Goal: Information Seeking & Learning: Check status

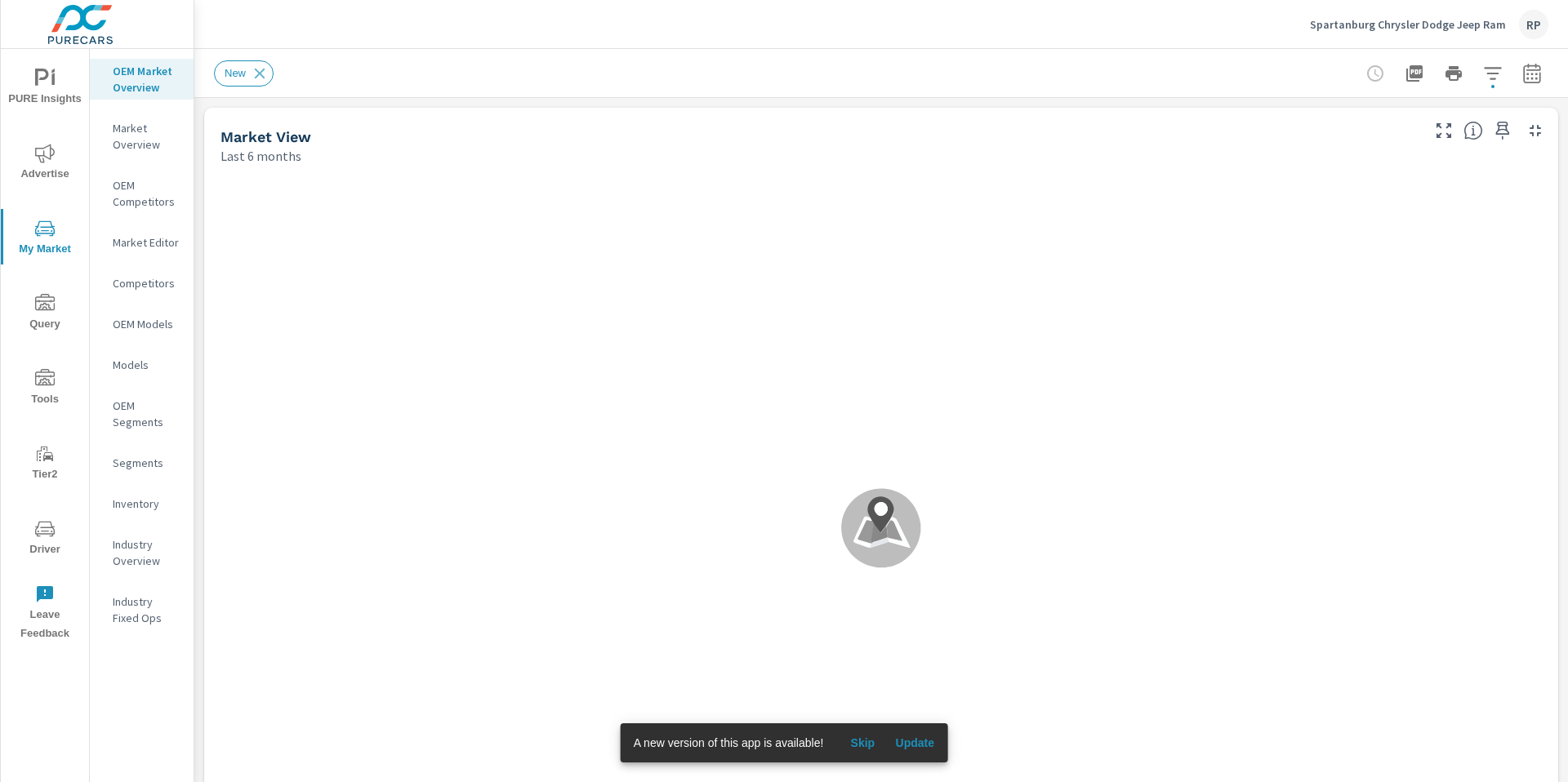
scroll to position [1, 0]
click at [54, 94] on span "PURE Insights" at bounding box center [44, 88] width 78 height 40
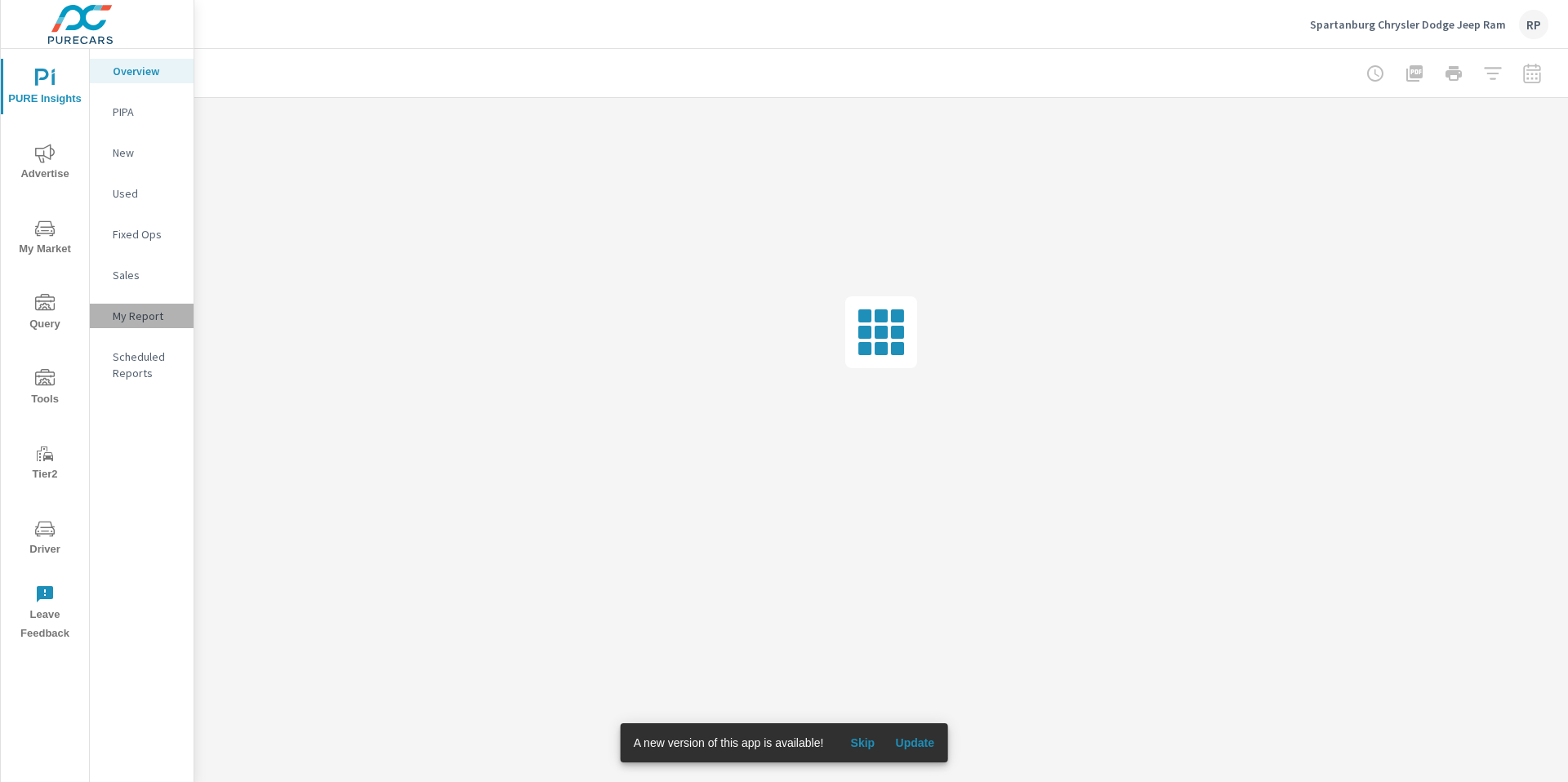
click at [131, 319] on p "My Report" at bounding box center [146, 315] width 68 height 16
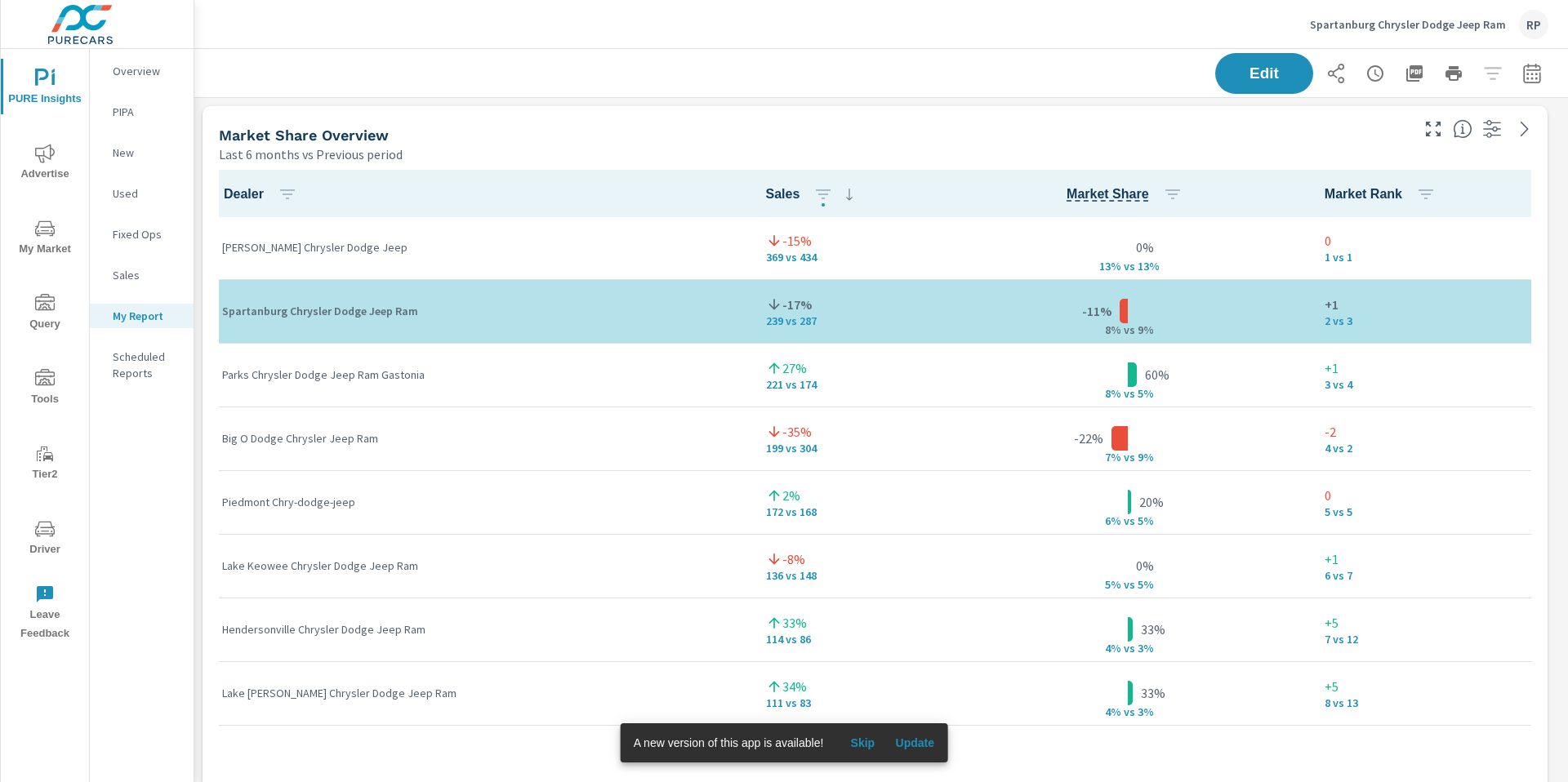
scroll to position [1, 0]
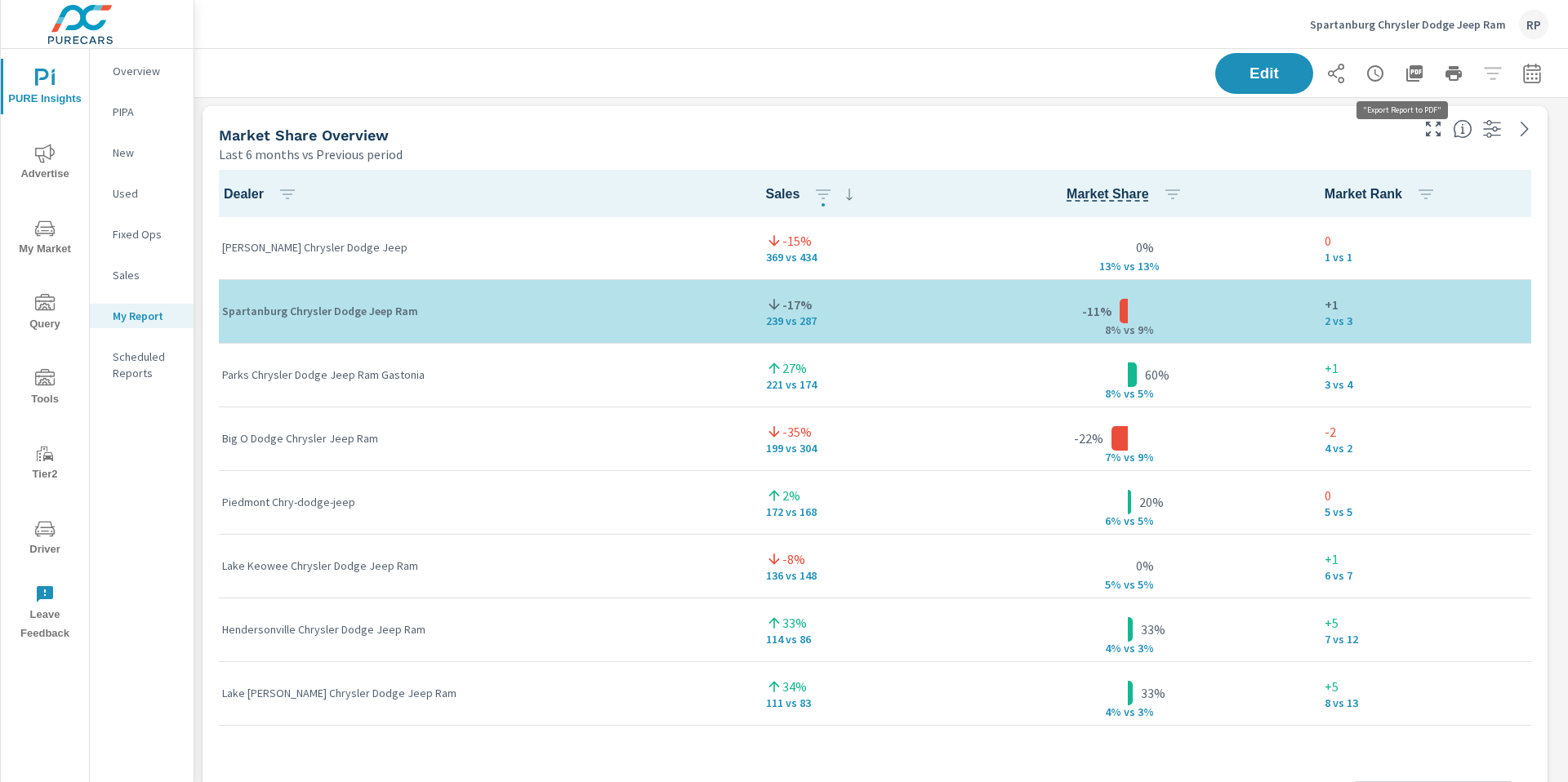
scroll to position [7356, 1387]
click at [1406, 75] on icon "button" at bounding box center [1413, 73] width 16 height 16
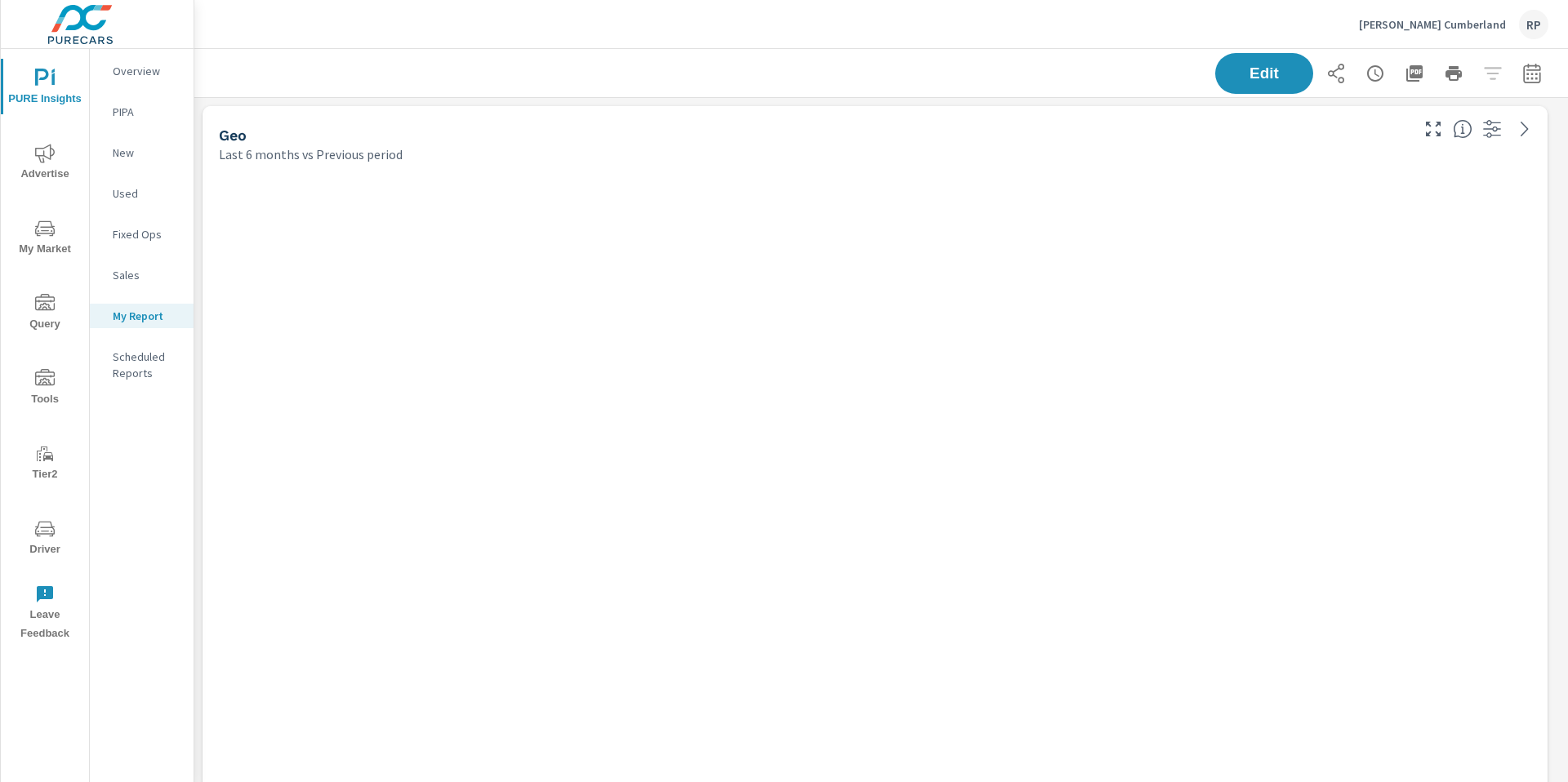
scroll to position [4164, 1387]
click at [1506, 23] on div "Thomas Subaru Cumberland RP" at bounding box center [1453, 23] width 190 height 29
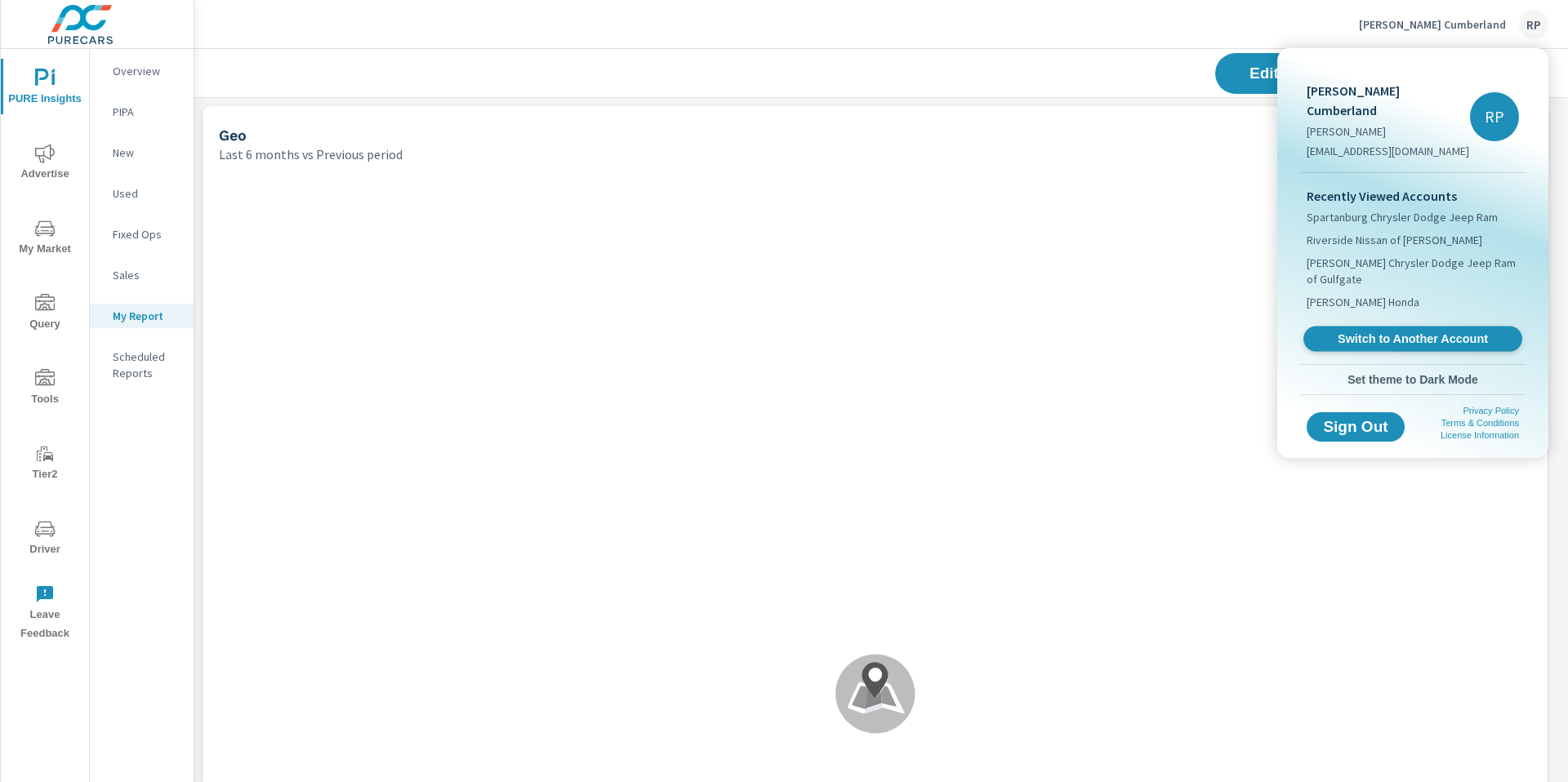
click at [1422, 331] on span "Switch to Another Account" at bounding box center [1411, 339] width 200 height 16
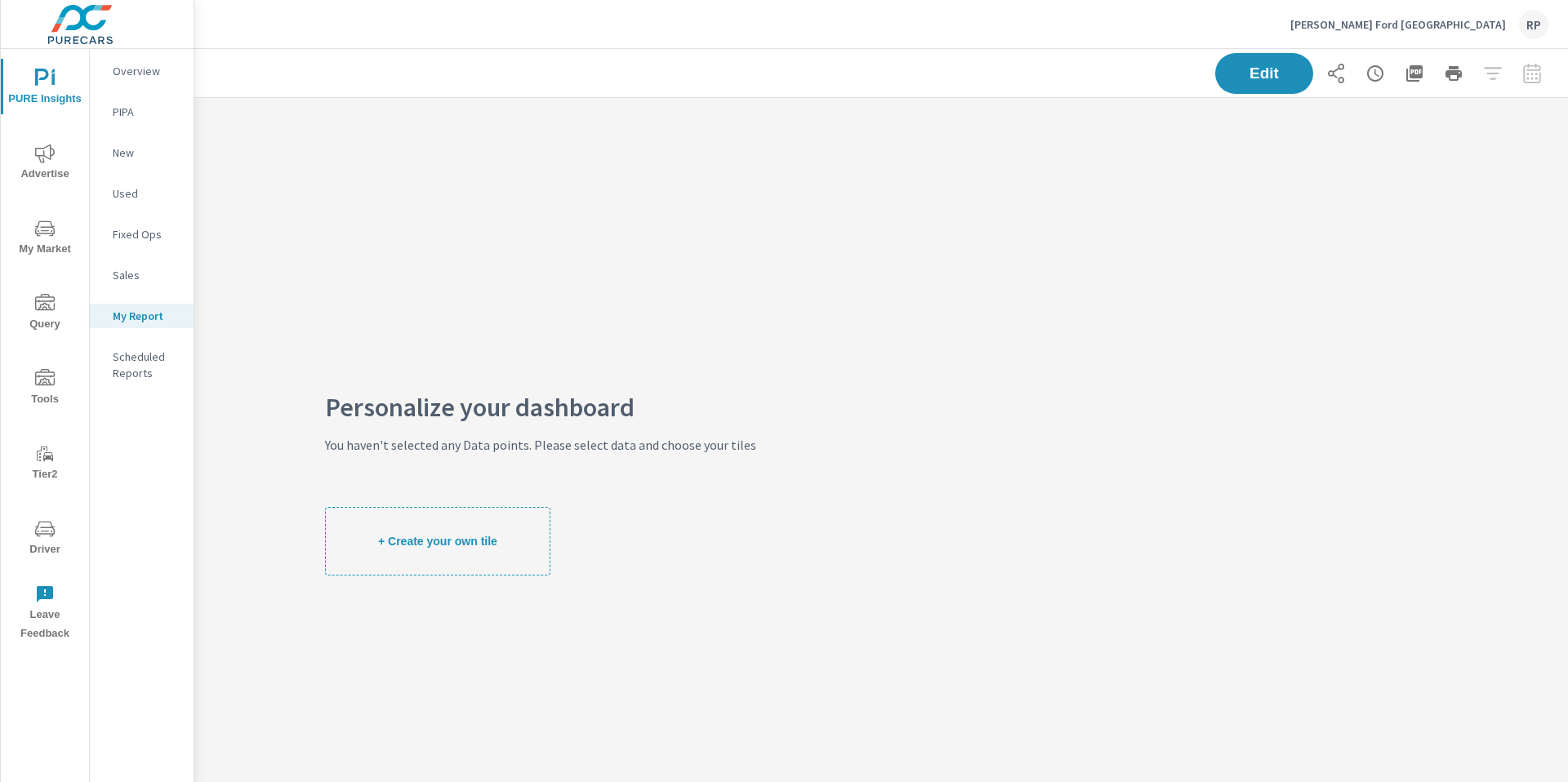
click at [28, 166] on span "Advertise" at bounding box center [44, 163] width 78 height 40
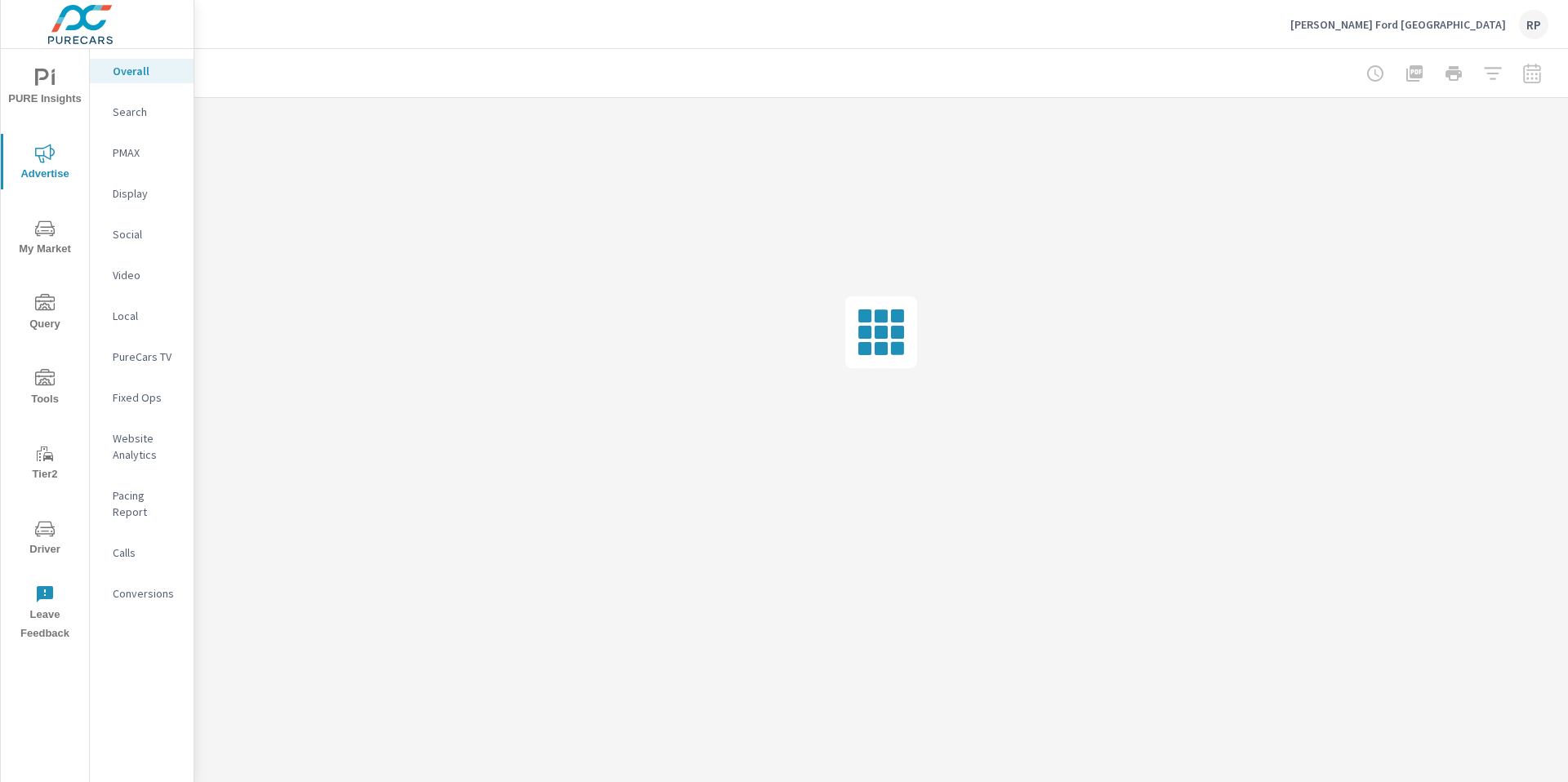
click at [163, 586] on div "Conversions" at bounding box center [142, 593] width 103 height 24
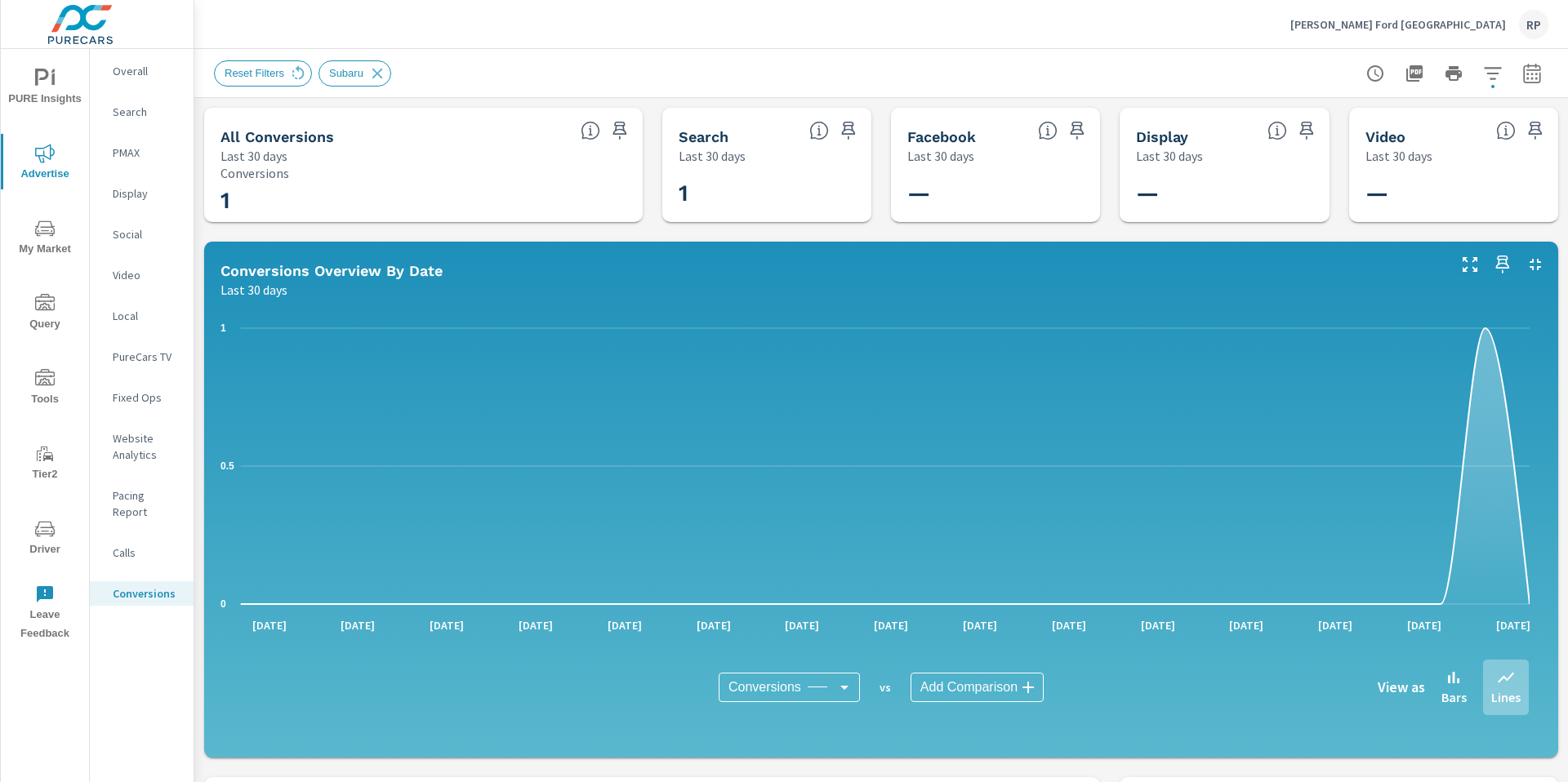
click at [1523, 72] on icon "button" at bounding box center [1531, 73] width 20 height 20
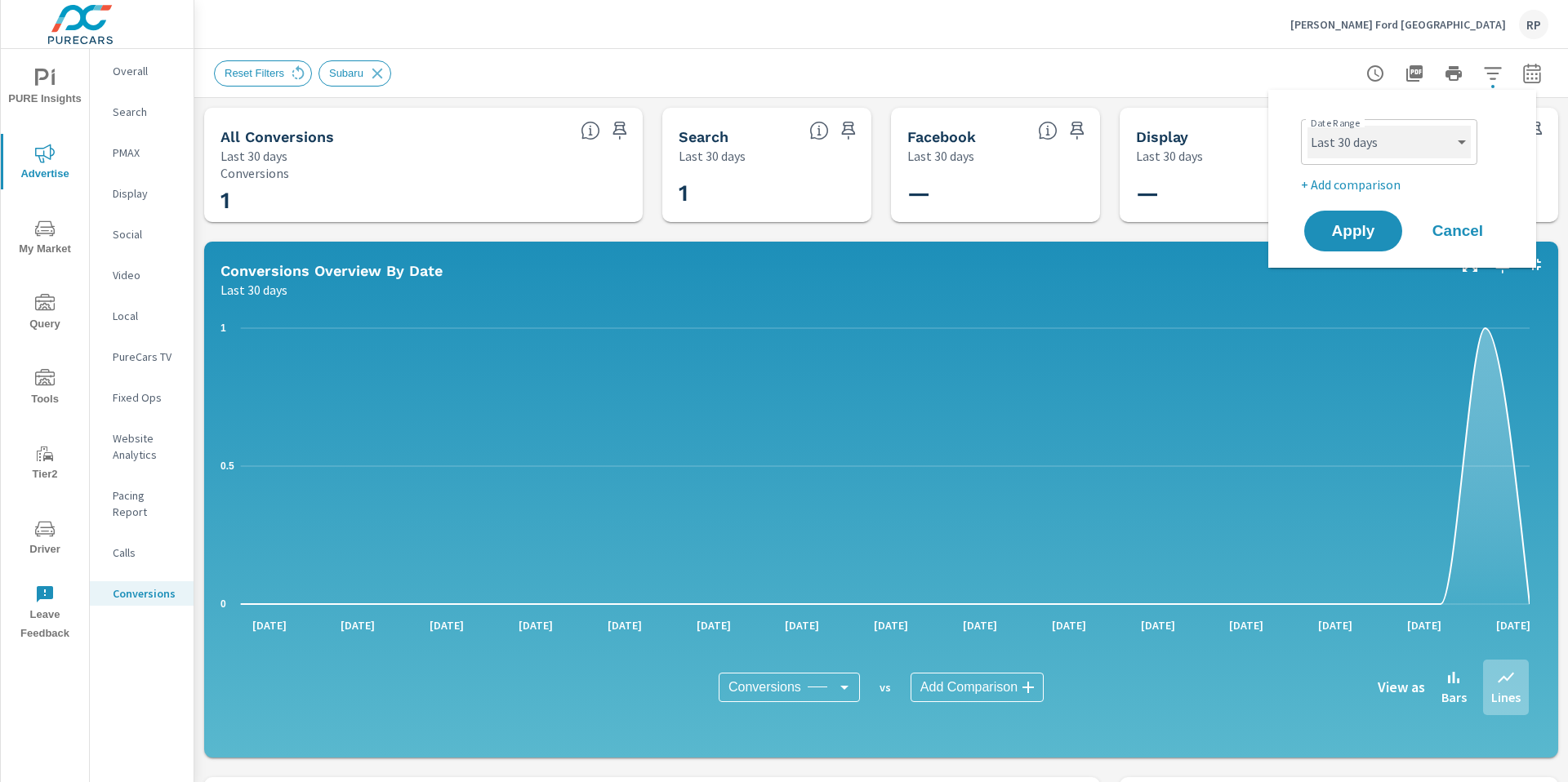
click at [1407, 147] on select "Custom Yesterday Last week Last 7 days Last 14 days Last 30 days Last 45 days L…" at bounding box center [1389, 142] width 163 height 33
click at [1307, 126] on select "Custom Yesterday Last week Last 7 days Last 14 days Last 30 days Last 45 days L…" at bounding box center [1389, 142] width 163 height 33
select select "Month to date"
click at [1361, 239] on span "Apply" at bounding box center [1352, 231] width 67 height 16
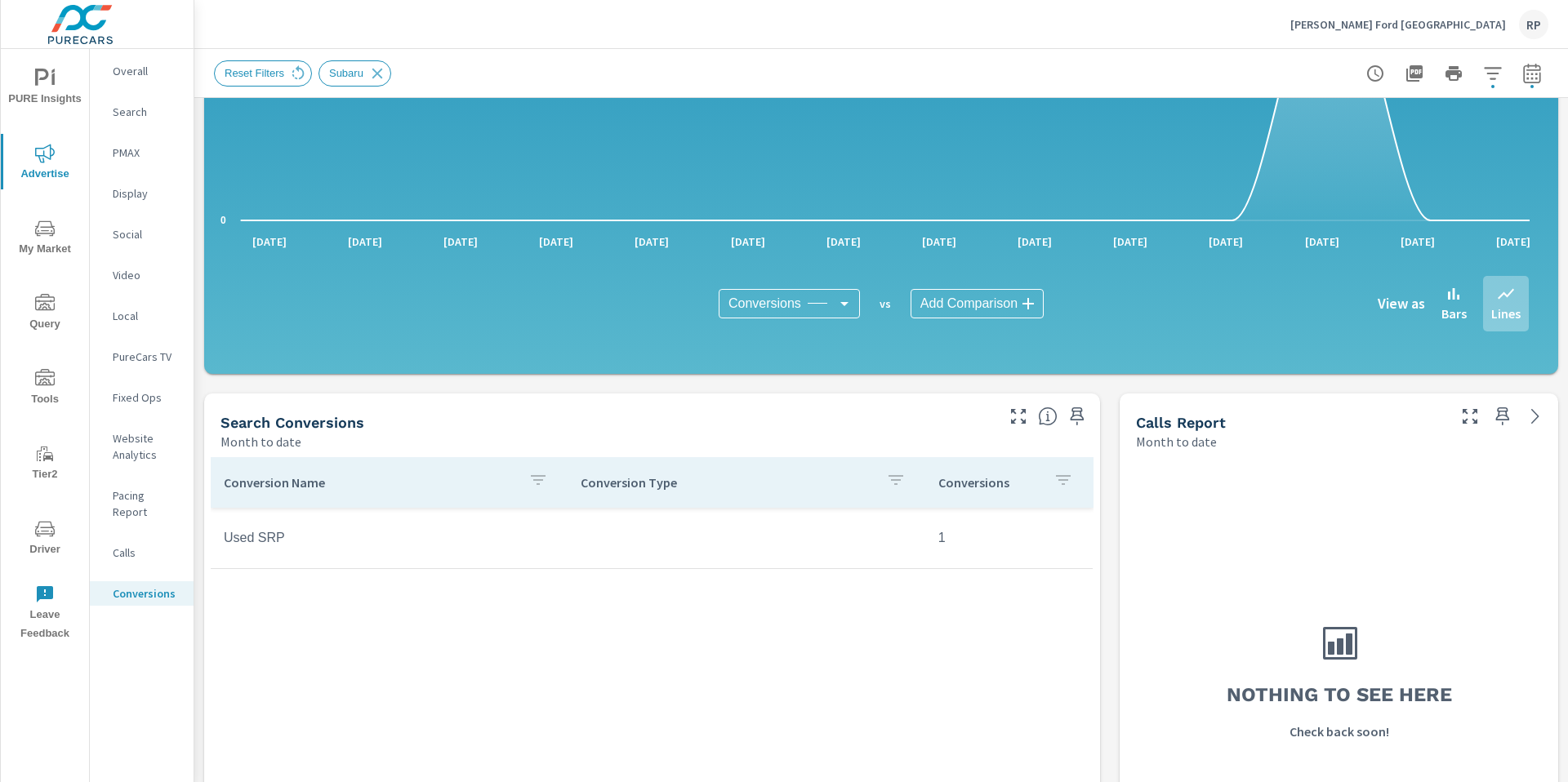
scroll to position [371, 0]
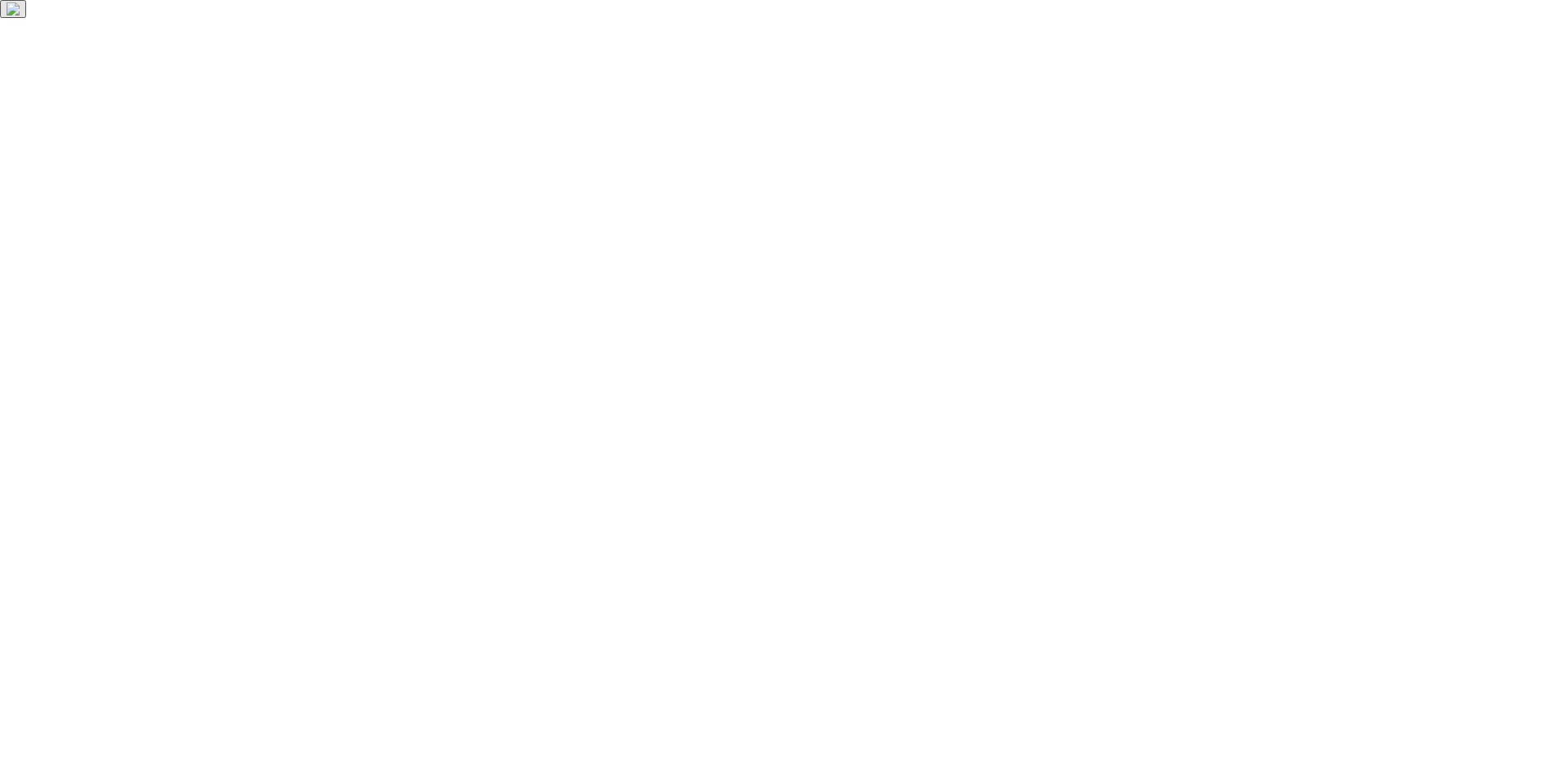
click at [47, 18] on html at bounding box center [784, 8] width 1568 height 18
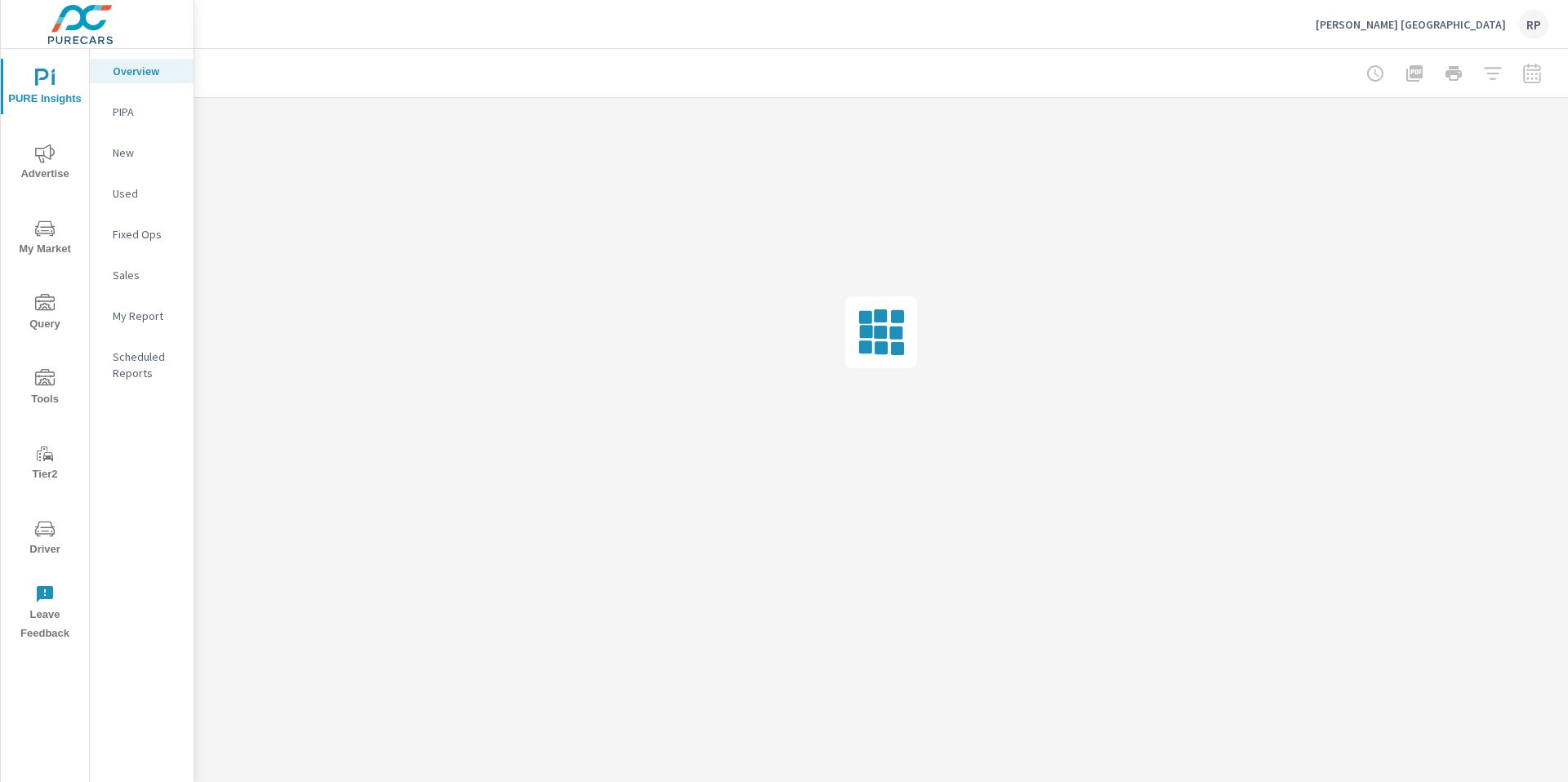
click at [71, 146] on span "Advertise" at bounding box center [44, 163] width 78 height 40
click at [47, 170] on span "Advertise" at bounding box center [44, 163] width 78 height 40
click at [130, 581] on div "Conversions" at bounding box center [142, 593] width 103 height 24
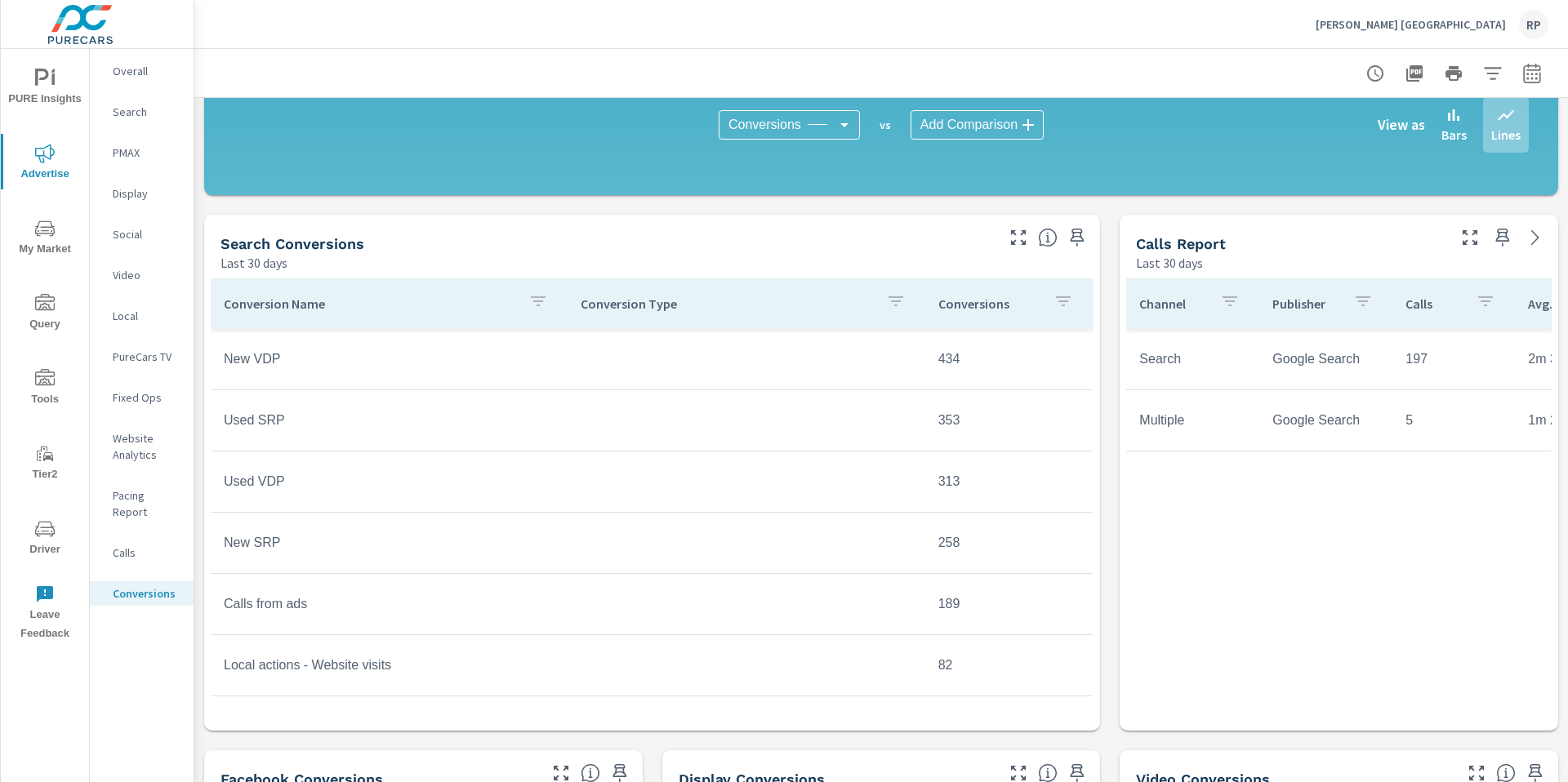
scroll to position [600, 0]
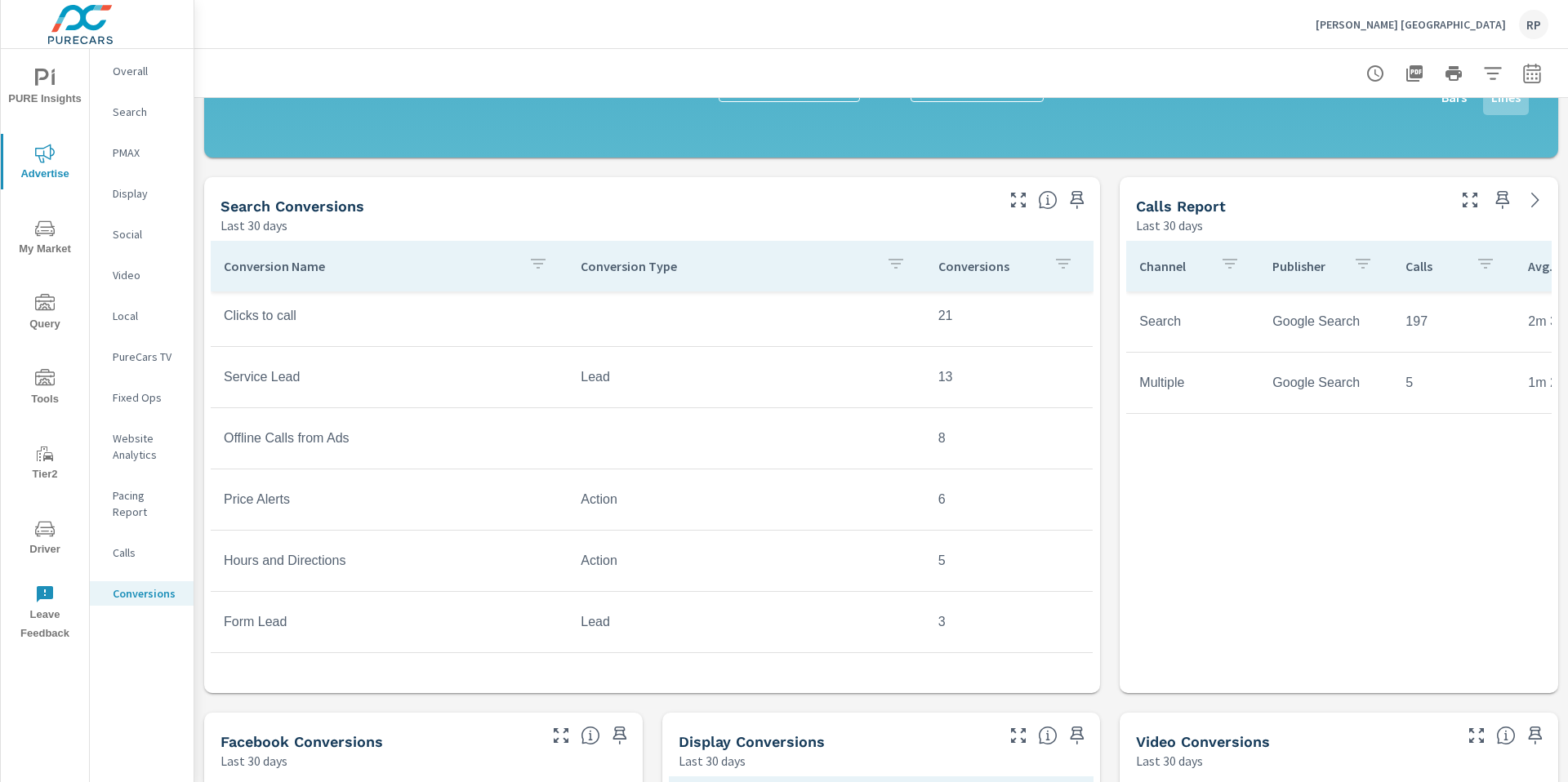
scroll to position [580, 0]
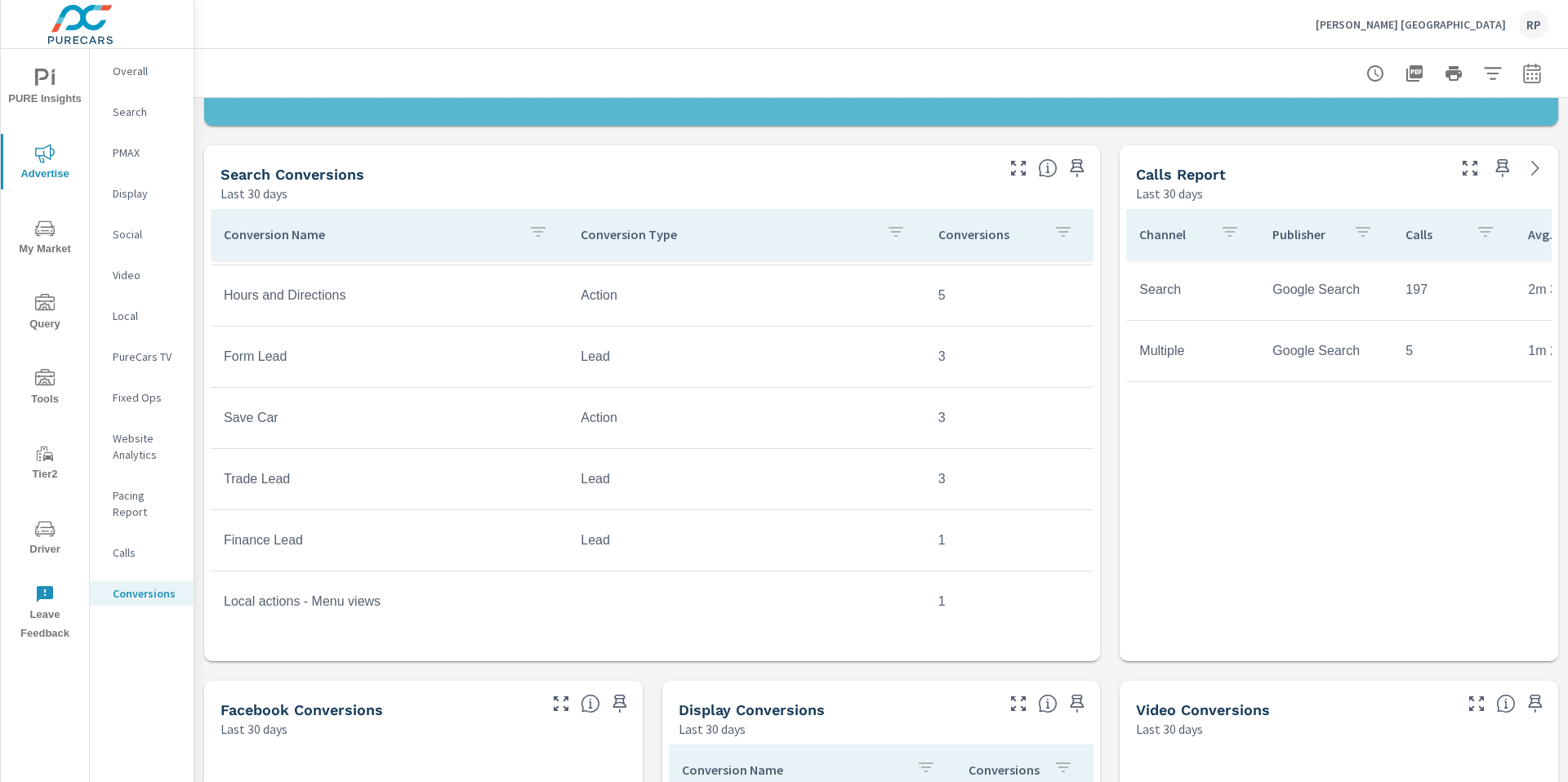
scroll to position [851, 0]
